Goal: Information Seeking & Learning: Learn about a topic

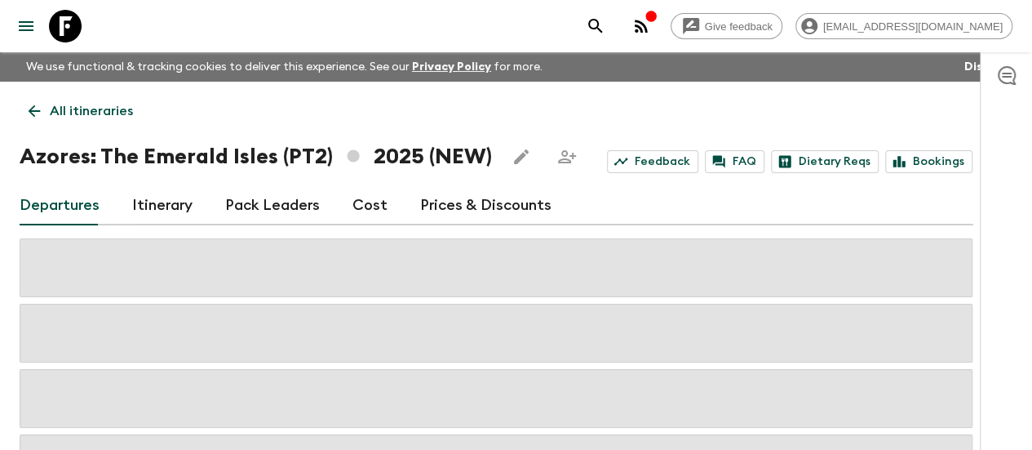
scroll to position [75, 0]
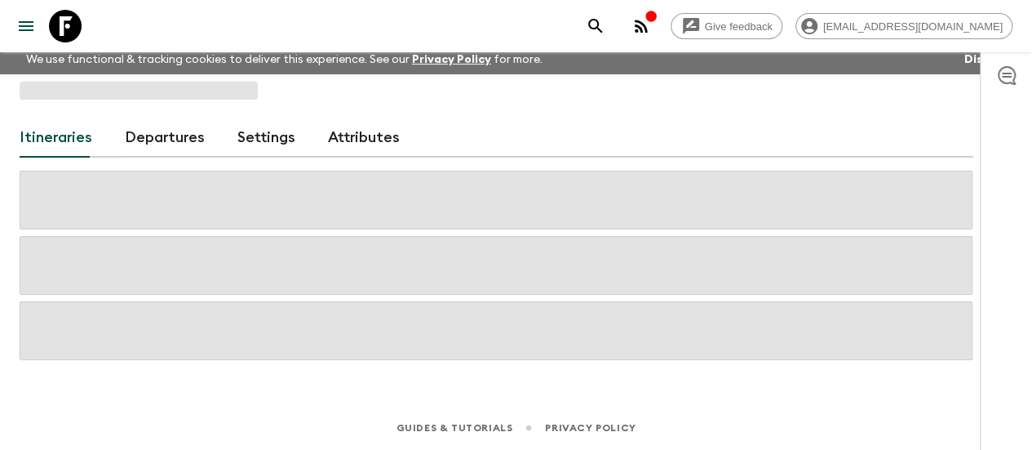
scroll to position [7, 0]
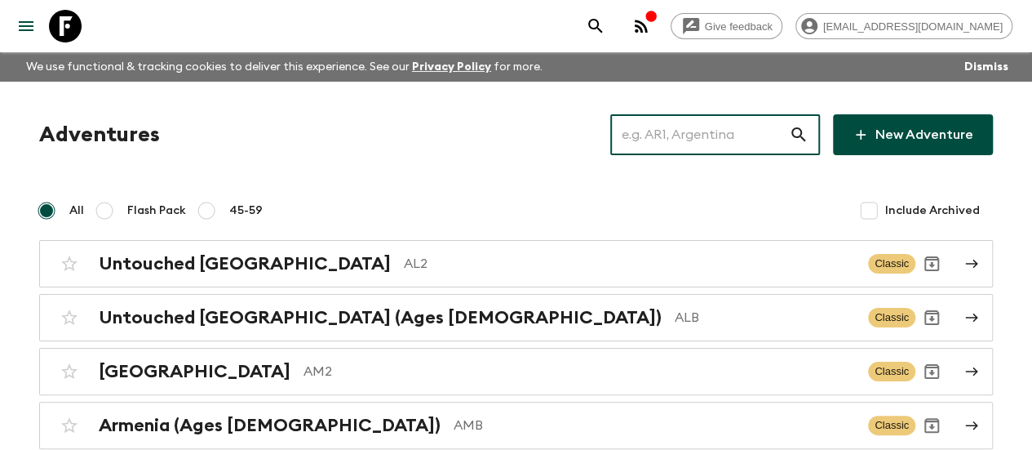
click at [686, 148] on input "text" at bounding box center [699, 135] width 179 height 46
paste input "[GEOGRAPHIC_DATA]"
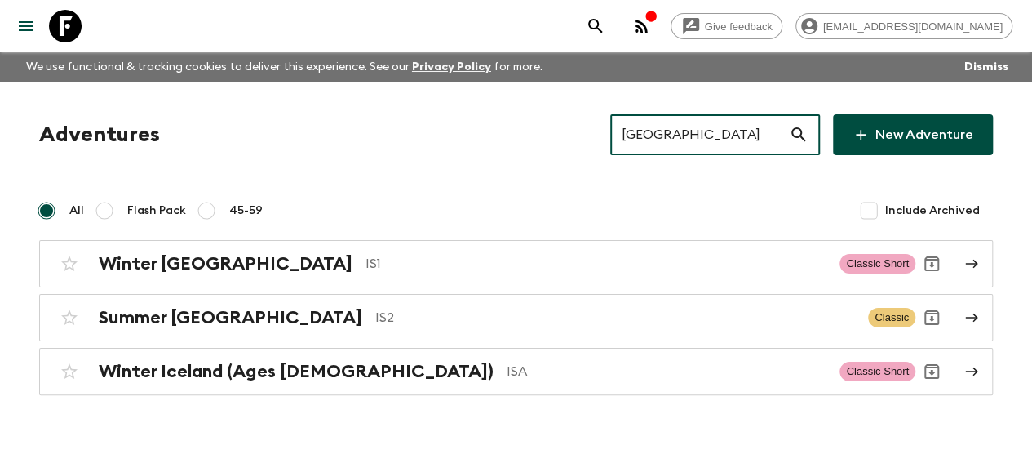
type input "[GEOGRAPHIC_DATA]"
click at [693, 125] on input "[GEOGRAPHIC_DATA]" at bounding box center [699, 135] width 179 height 46
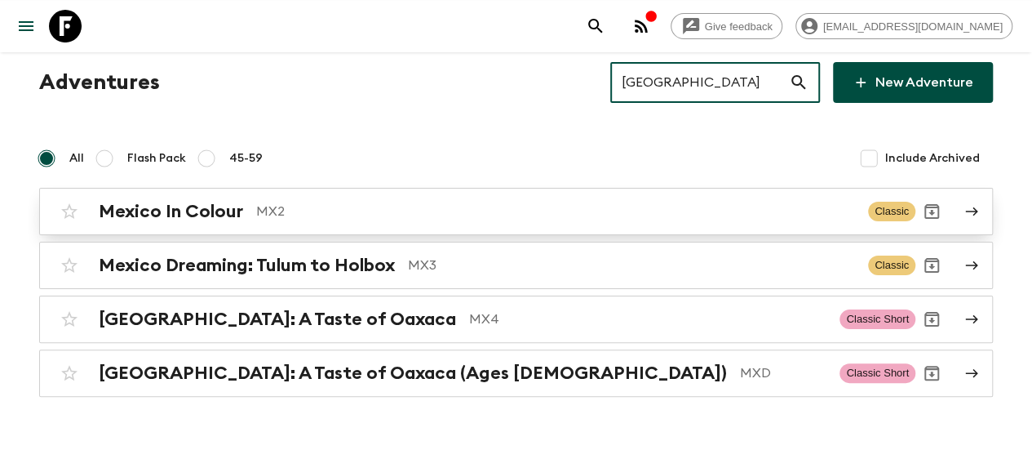
scroll to position [54, 0]
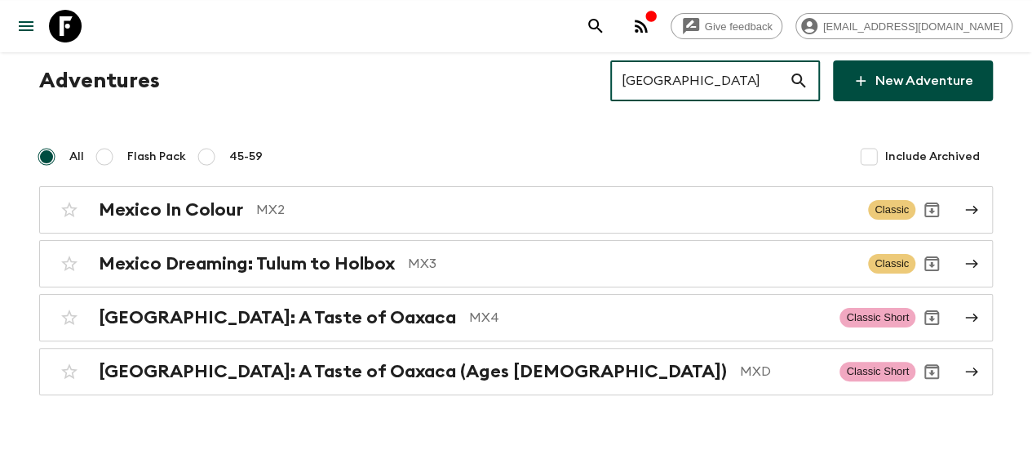
click at [699, 97] on input "[GEOGRAPHIC_DATA]" at bounding box center [699, 81] width 179 height 46
paste input "turkey"
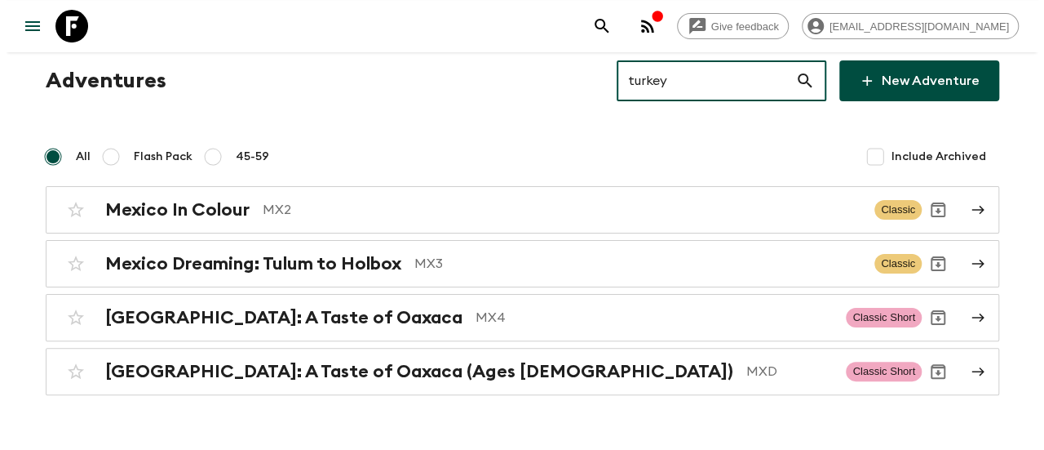
scroll to position [0, 0]
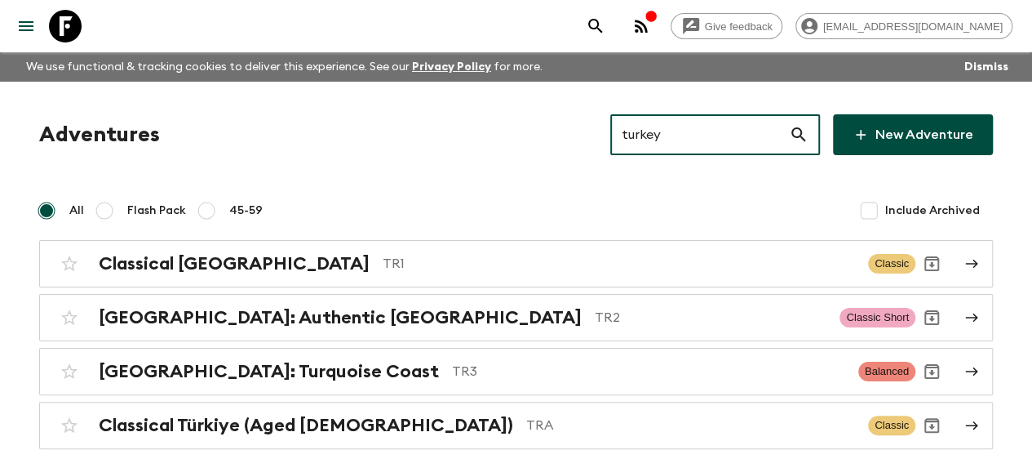
click at [680, 115] on input "turkey" at bounding box center [699, 135] width 179 height 46
paste input "Europe"
click at [680, 115] on input "turkey" at bounding box center [699, 135] width 179 height 46
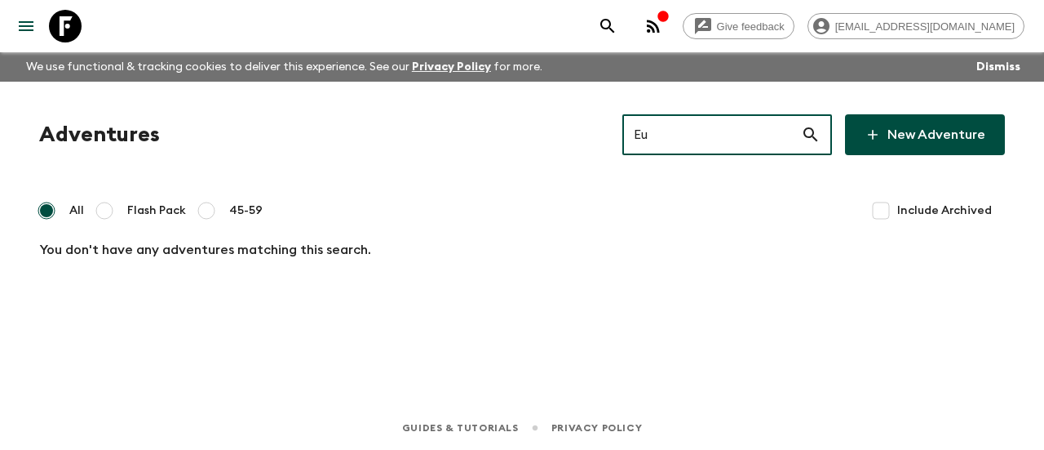
type input "E"
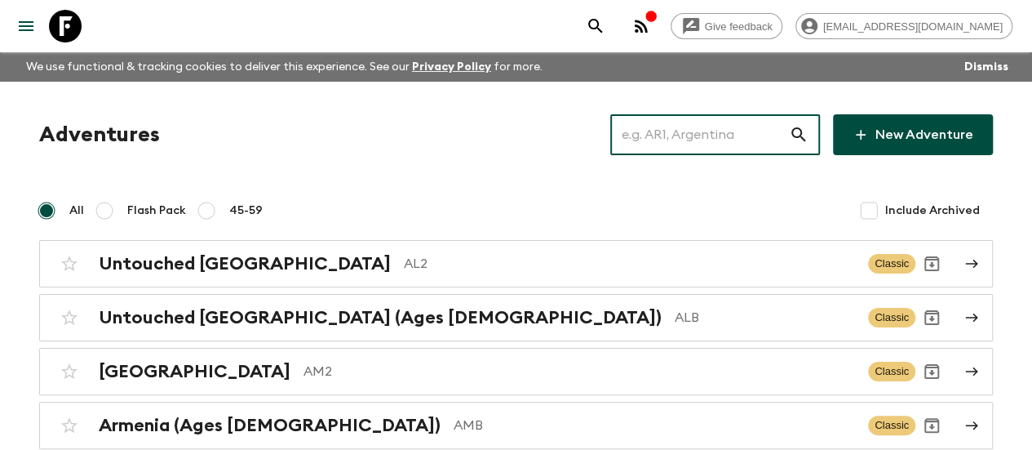
paste input "Azores"
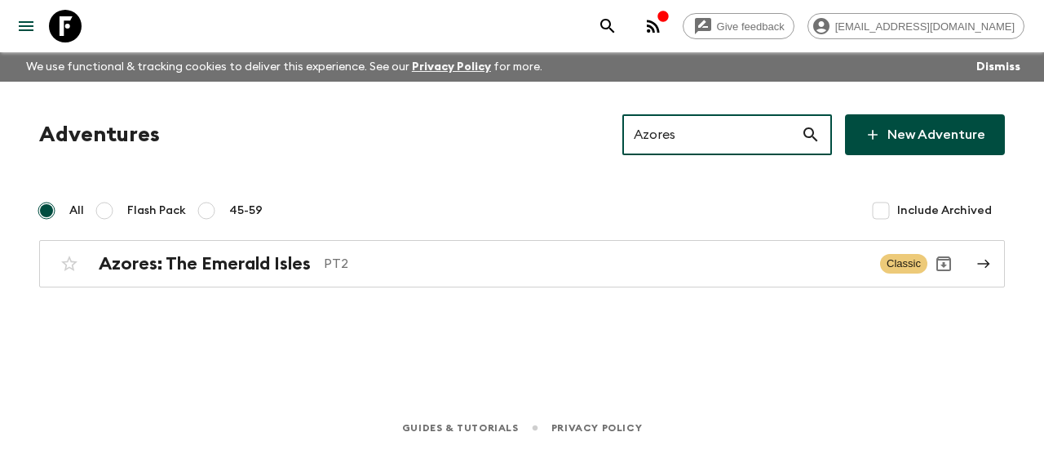
click at [680, 128] on input "Azores" at bounding box center [711, 135] width 179 height 46
paste input "Sri"
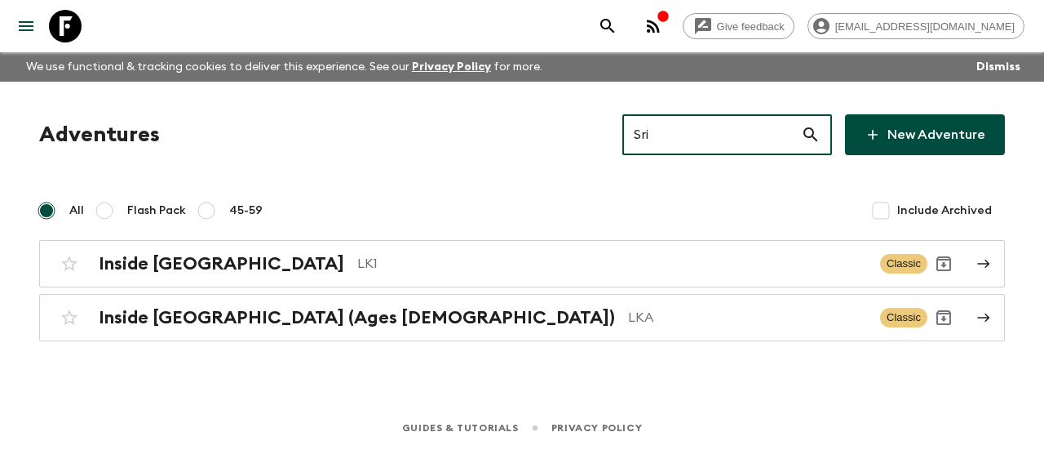
type input "Sri"
